Goal: Information Seeking & Learning: Learn about a topic

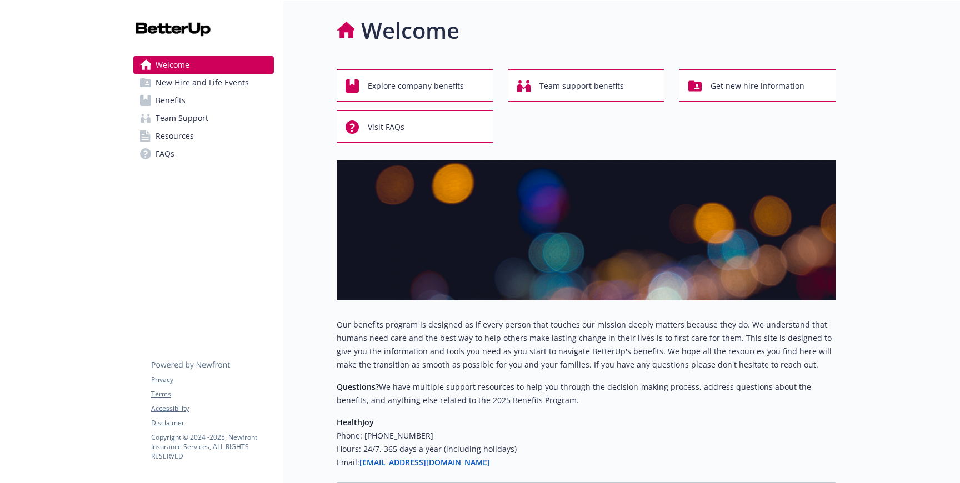
click at [172, 103] on span "Benefits" at bounding box center [171, 101] width 30 height 18
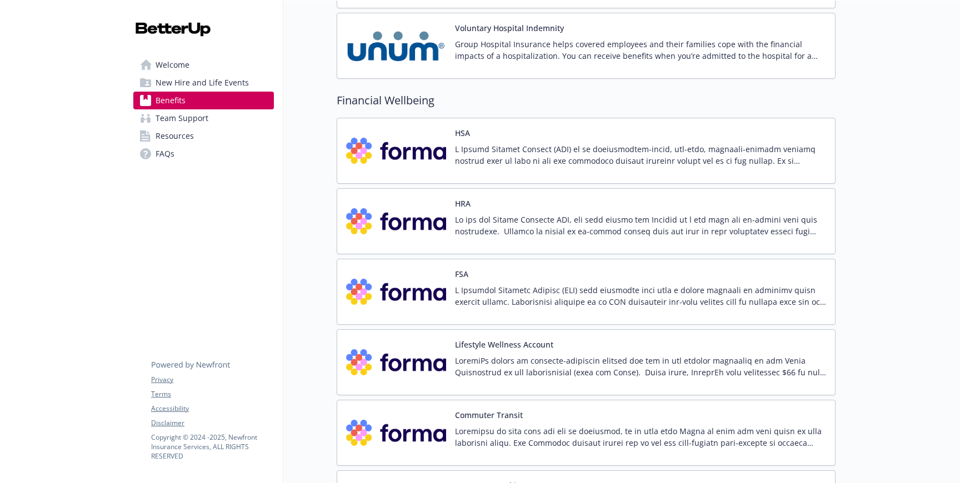
scroll to position [1469, 0]
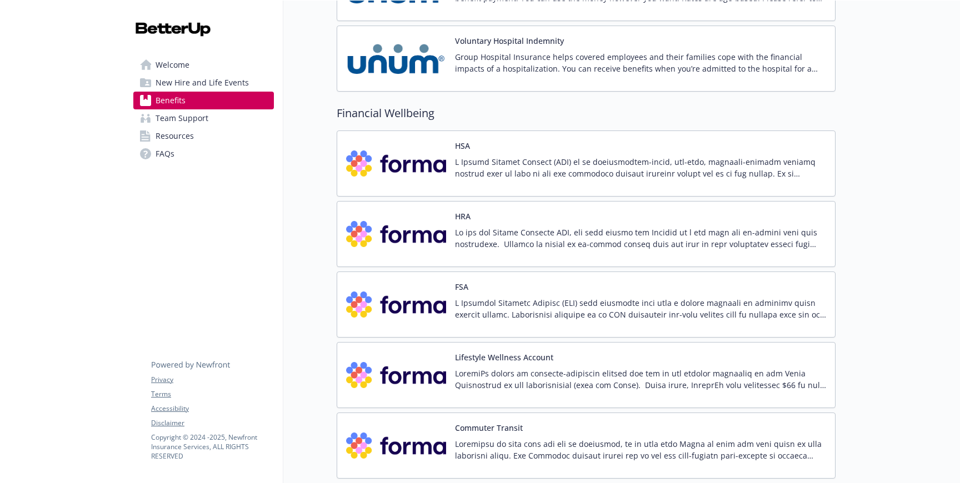
click at [517, 182] on div at bounding box center [640, 171] width 371 height 31
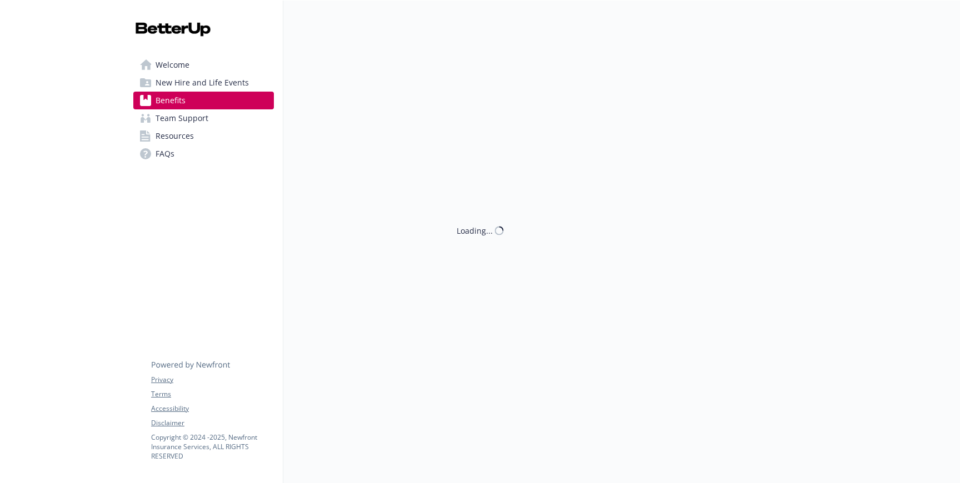
scroll to position [1469, 0]
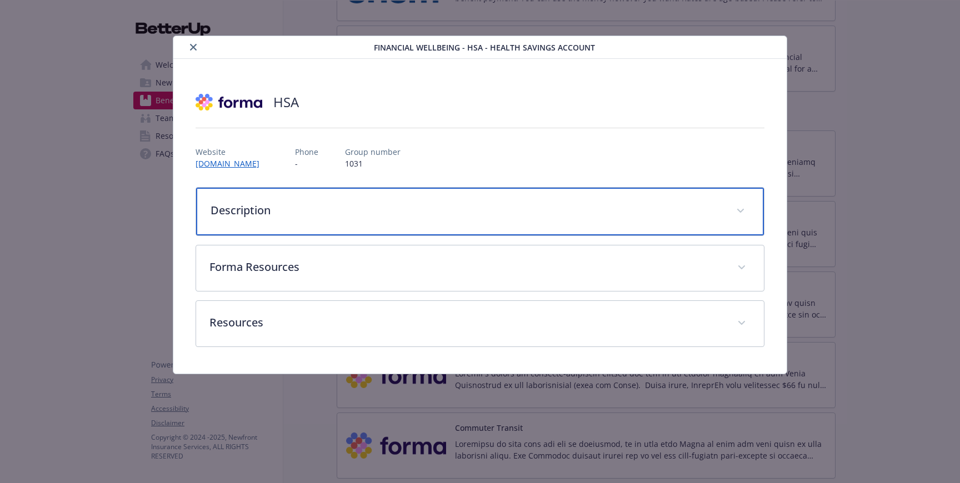
click at [469, 203] on p "Description" at bounding box center [467, 210] width 512 height 17
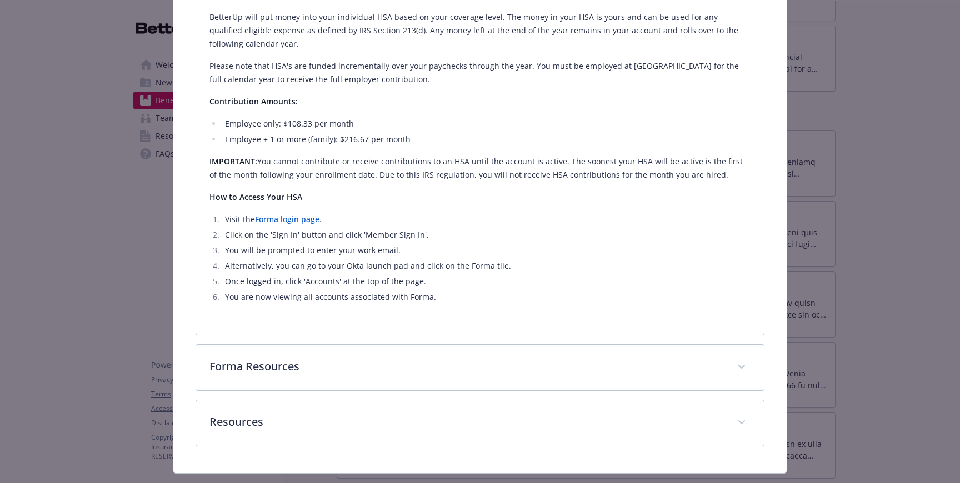
scroll to position [578, 0]
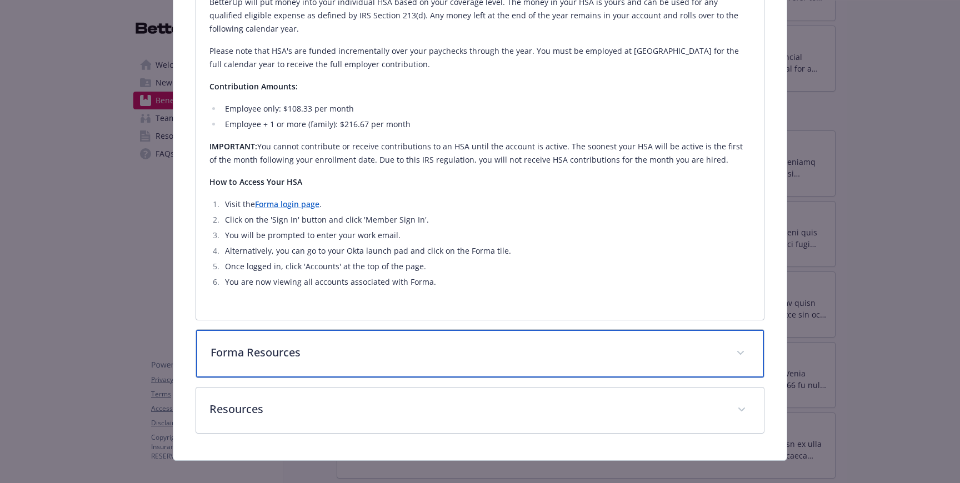
click at [328, 344] on p "Forma Resources" at bounding box center [467, 352] width 512 height 17
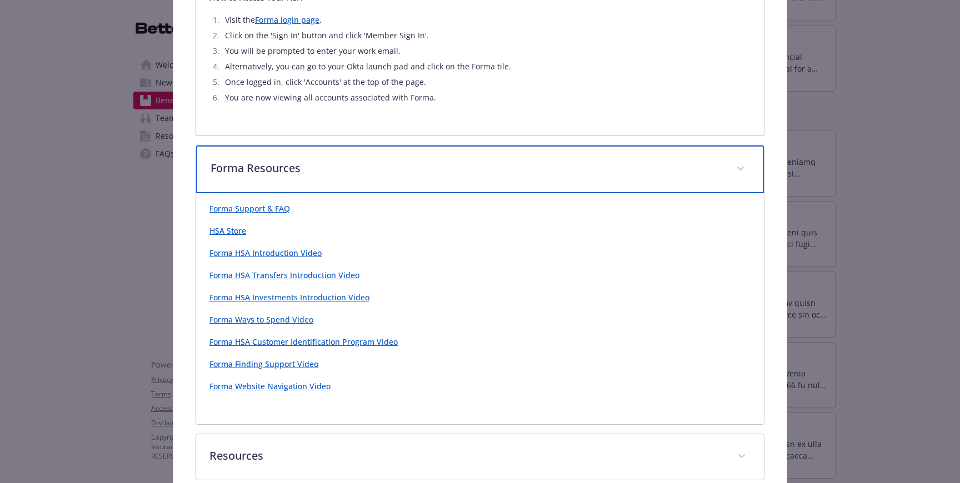
scroll to position [809, 0]
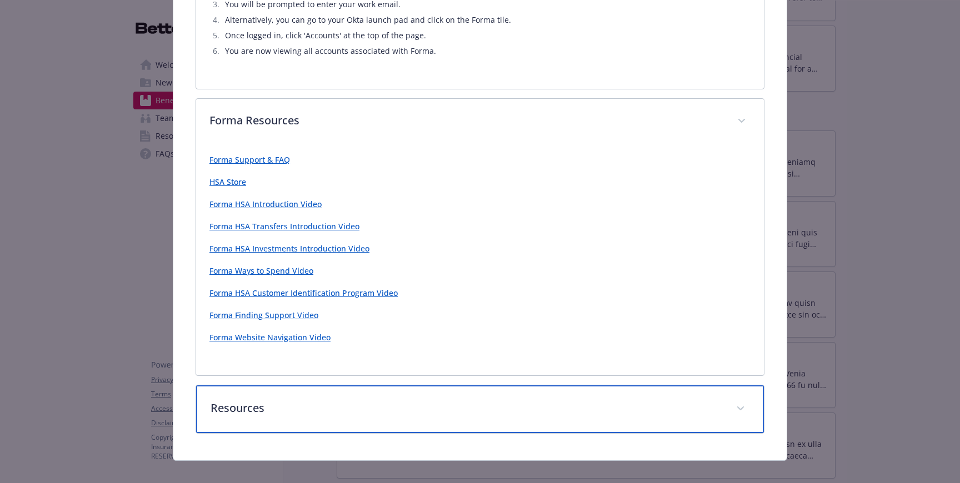
click at [308, 400] on p "Resources" at bounding box center [467, 408] width 512 height 17
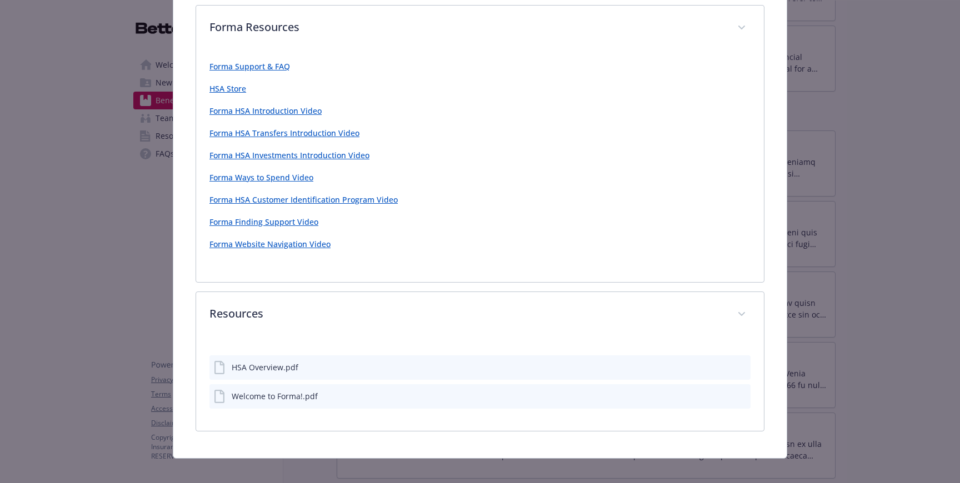
scroll to position [900, 0]
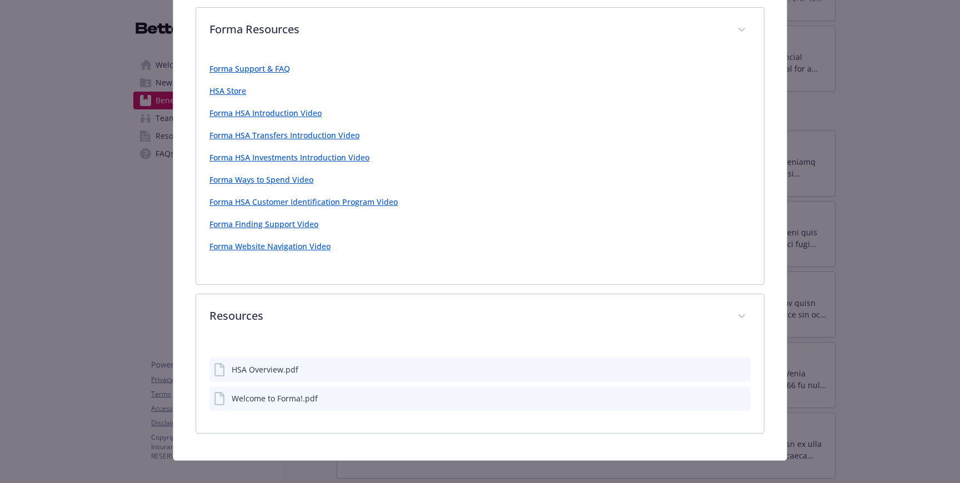
click at [269, 364] on div "HSA Overview.pdf" at bounding box center [265, 370] width 67 height 12
click at [735, 366] on icon "preview file" at bounding box center [740, 370] width 10 height 8
